Goal: Complete application form: Complete application form

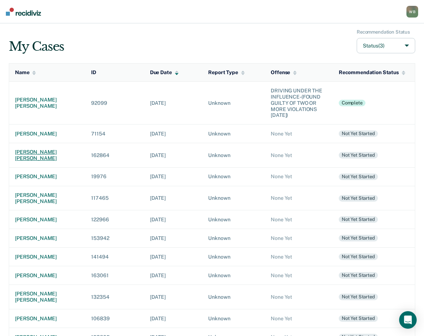
click at [26, 151] on div "[PERSON_NAME] [PERSON_NAME]" at bounding box center [47, 155] width 64 height 12
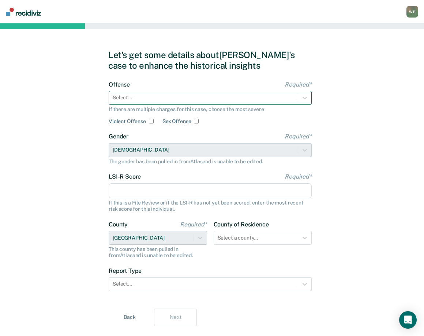
click at [168, 97] on div at bounding box center [203, 98] width 181 height 8
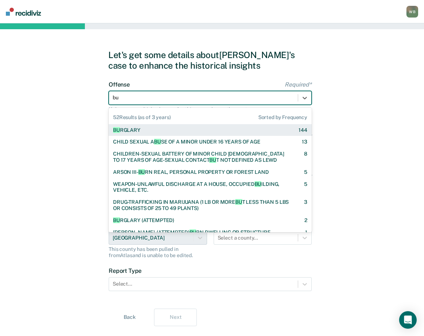
type input "bur"
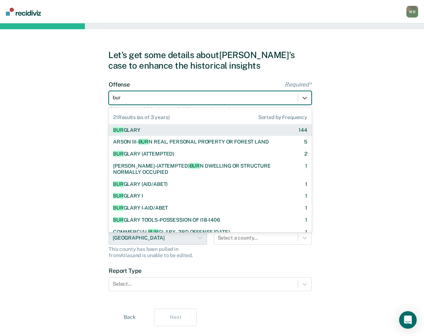
click at [160, 131] on div "BUR GLARY 144" at bounding box center [210, 130] width 194 height 6
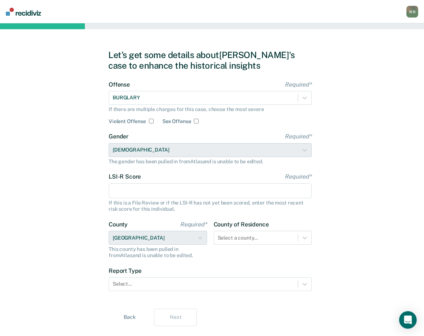
drag, startPoint x: 137, startPoint y: 188, endPoint x: 137, endPoint y: 182, distance: 6.2
click at [137, 188] on input "LSI-R Score Required*" at bounding box center [210, 190] width 203 height 15
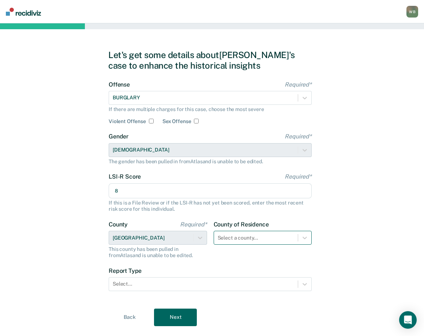
type input "8"
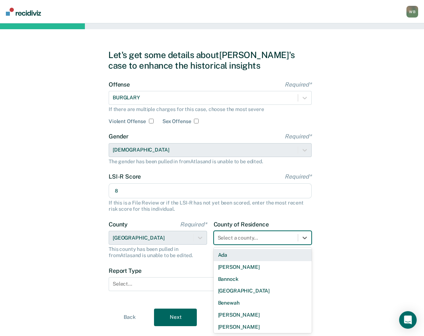
scroll to position [16, 0]
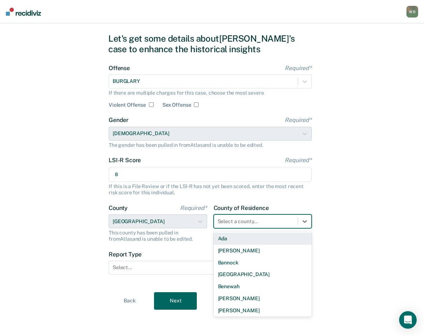
click at [240, 228] on div "44 results available. Use Up and Down to choose options, press Enter to select …" at bounding box center [262, 222] width 98 height 14
click at [167, 249] on form "Offense Required* BURGLARY If there are multiple charges for this case, choose …" at bounding box center [210, 174] width 203 height 219
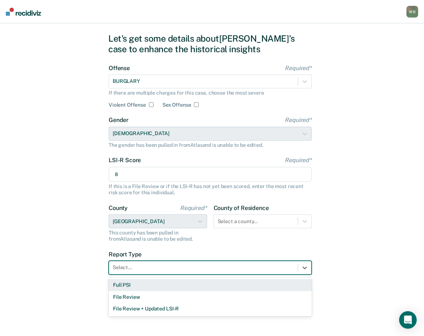
click at [167, 272] on div "Select..." at bounding box center [203, 267] width 189 height 11
click at [164, 286] on div "Full PSI" at bounding box center [210, 285] width 203 height 12
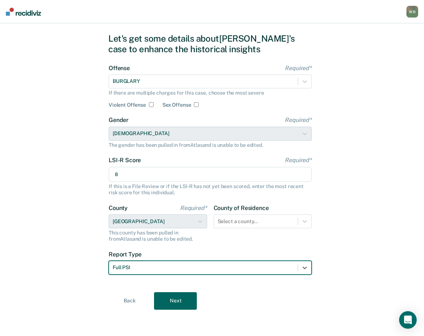
click at [173, 304] on button "Next" at bounding box center [175, 301] width 43 height 18
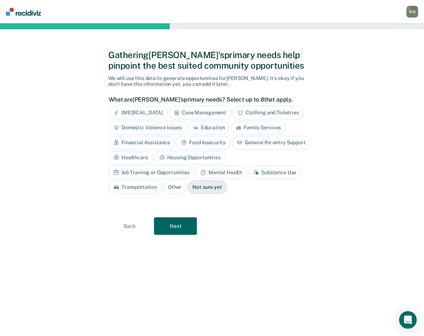
scroll to position [0, 0]
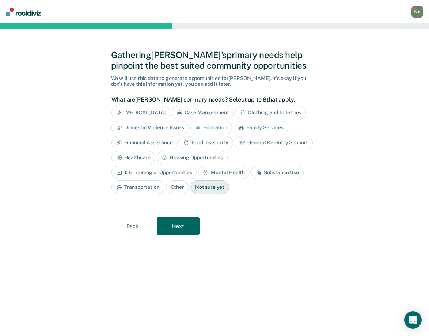
click at [178, 232] on button "Next" at bounding box center [178, 226] width 43 height 18
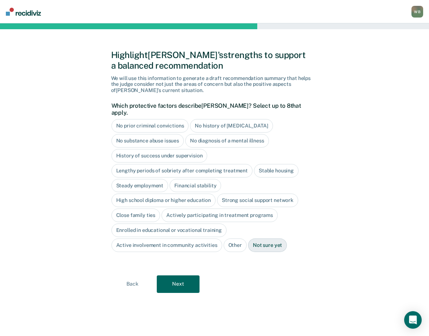
click at [185, 289] on div "Highlight [PERSON_NAME]'s strengths to support a balanced recommendation We wil…" at bounding box center [214, 179] width 207 height 295
click at [184, 281] on button "Next" at bounding box center [178, 285] width 43 height 18
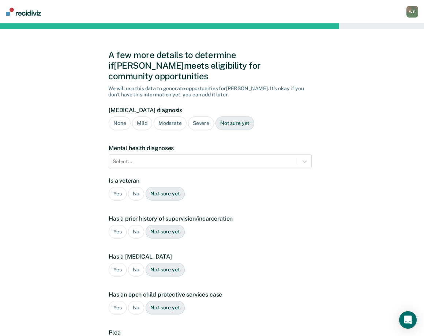
click at [198, 117] on div "Severe" at bounding box center [201, 124] width 26 height 14
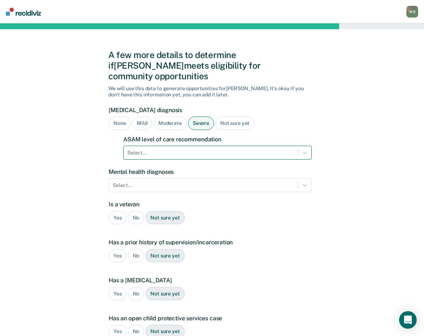
click at [151, 149] on div at bounding box center [210, 153] width 167 height 8
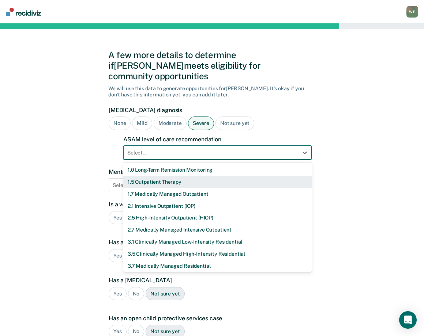
click at [147, 176] on div "1.5 Outpatient Therapy" at bounding box center [217, 182] width 188 height 12
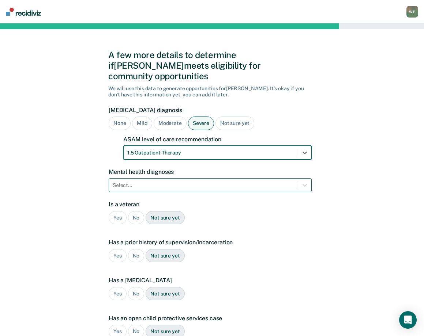
drag, startPoint x: 120, startPoint y: 175, endPoint x: 122, endPoint y: 179, distance: 4.6
click at [122, 182] on div at bounding box center [203, 186] width 181 height 8
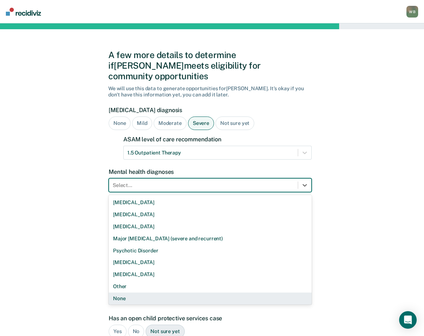
click at [136, 293] on div "None" at bounding box center [210, 299] width 203 height 12
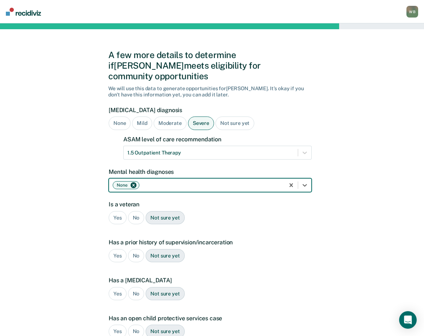
click at [136, 211] on div "No" at bounding box center [136, 218] width 16 height 14
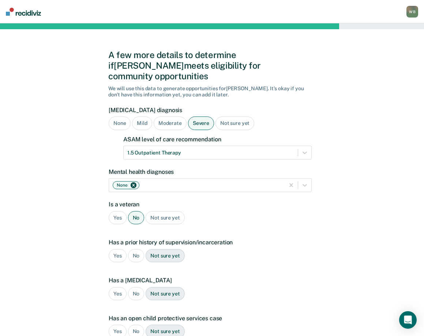
click at [134, 249] on div "No" at bounding box center [136, 256] width 16 height 14
drag, startPoint x: 135, startPoint y: 283, endPoint x: 139, endPoint y: 297, distance: 15.0
click at [136, 287] on div "No" at bounding box center [136, 294] width 16 height 14
click at [139, 325] on div "No" at bounding box center [136, 332] width 16 height 14
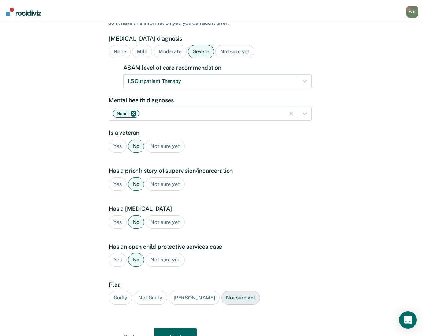
scroll to position [97, 0]
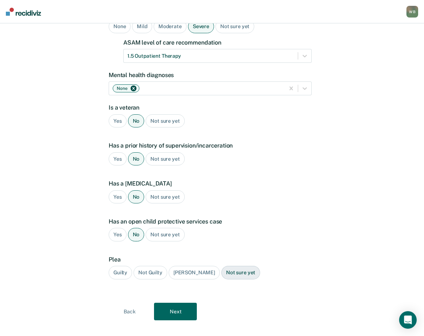
drag, startPoint x: 119, startPoint y: 261, endPoint x: 147, endPoint y: 281, distance: 34.3
click at [120, 266] on div "Guilty" at bounding box center [120, 273] width 23 height 14
click at [181, 303] on button "Next" at bounding box center [175, 312] width 43 height 18
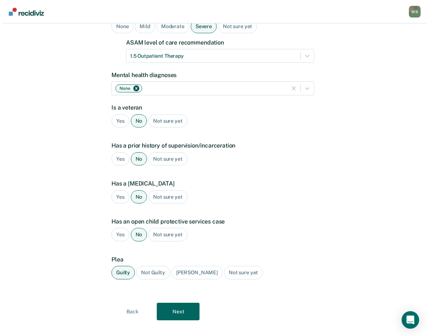
scroll to position [0, 0]
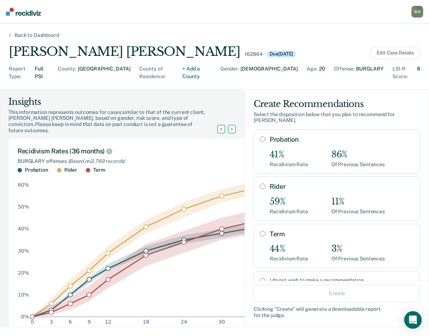
click at [260, 136] on input "Probation" at bounding box center [262, 139] width 5 height 6
radio input "true"
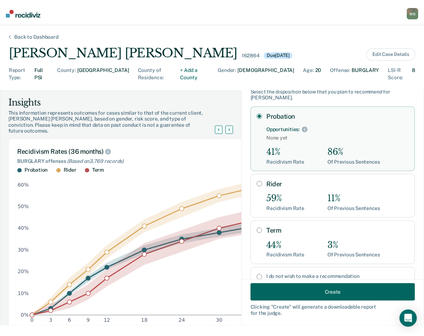
scroll to position [35, 0]
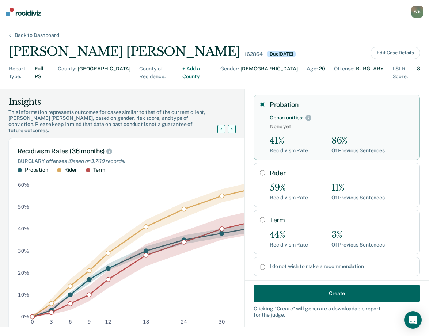
click at [343, 294] on button "Create" at bounding box center [337, 294] width 166 height 18
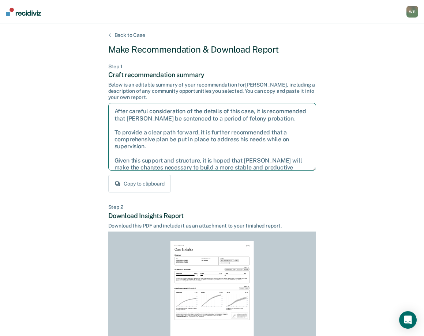
scroll to position [12, 0]
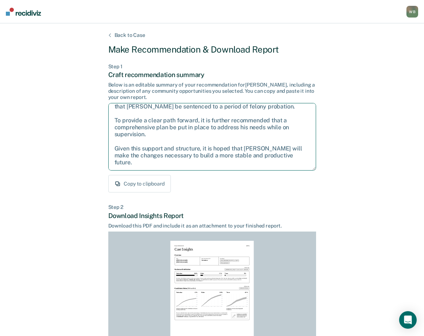
drag, startPoint x: 114, startPoint y: 110, endPoint x: 295, endPoint y: 167, distance: 189.3
click at [296, 167] on textarea "After careful consideration of the details of this case, it is recommended that…" at bounding box center [212, 137] width 208 height 68
click at [302, 142] on textarea "After careful consideration of the details of this case, it is recommended that…" at bounding box center [212, 137] width 208 height 68
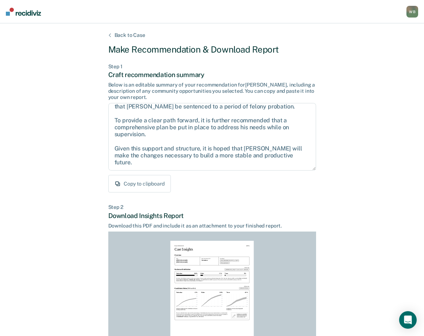
click at [345, 155] on div "Back to Case Make Recommendation & Download Report Step 1 Craft recommendation …" at bounding box center [212, 219] width 424 height 393
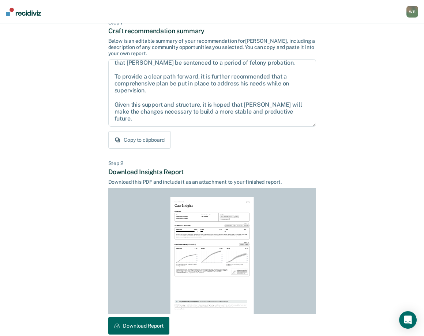
scroll to position [80, 0]
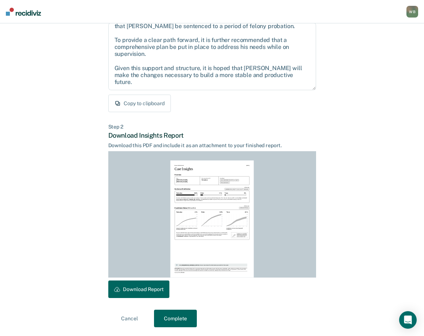
click at [130, 284] on button "Download Report" at bounding box center [138, 290] width 61 height 18
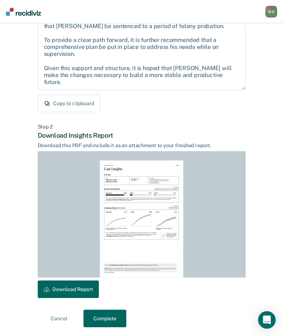
click at [114, 319] on button "Complete" at bounding box center [104, 319] width 43 height 18
